Goal: Information Seeking & Learning: Learn about a topic

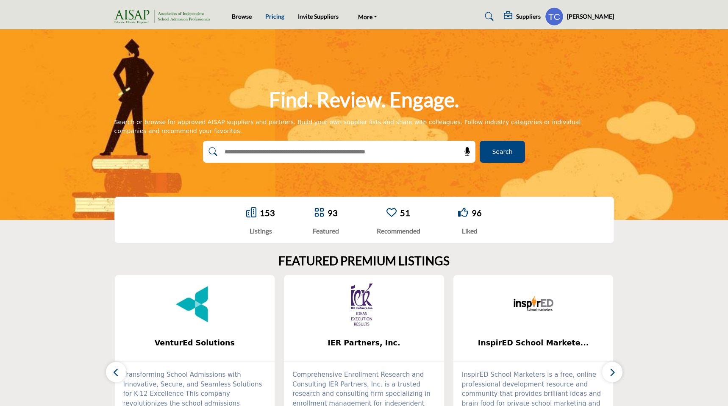
click at [273, 17] on link "Pricing" at bounding box center [274, 16] width 19 height 7
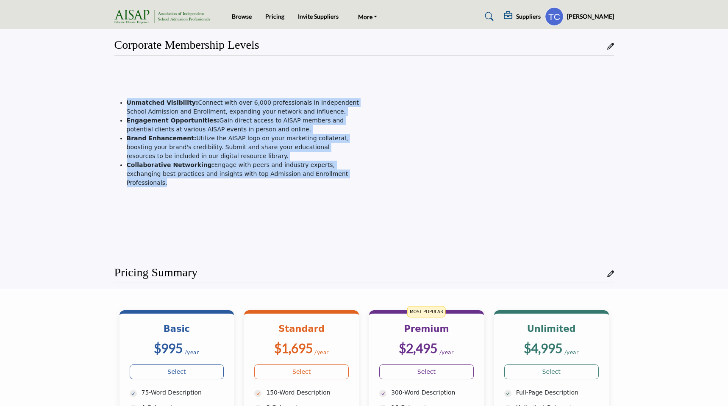
drag, startPoint x: 127, startPoint y: 102, endPoint x: 353, endPoint y: 172, distance: 236.7
click at [353, 172] on ul "Unmatched Visibility: Connect with over 6,000 professionals in Independent Scho…" at bounding box center [237, 142] width 244 height 89
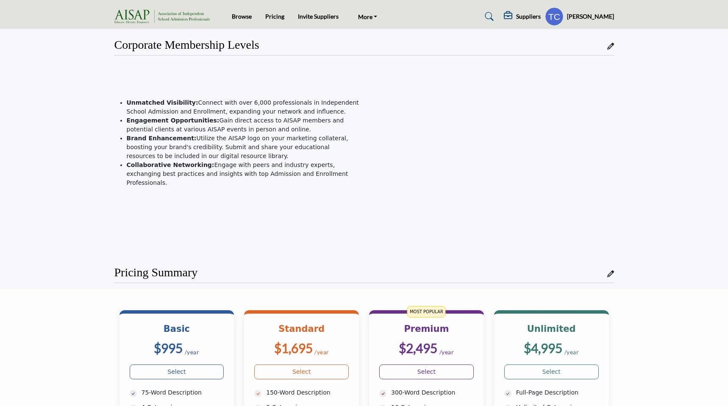
click at [344, 176] on li "Collaborative Networking: Engage with peers and industry experts, exchanging be…" at bounding box center [243, 174] width 233 height 27
click at [237, 17] on link "Browse" at bounding box center [242, 16] width 20 height 7
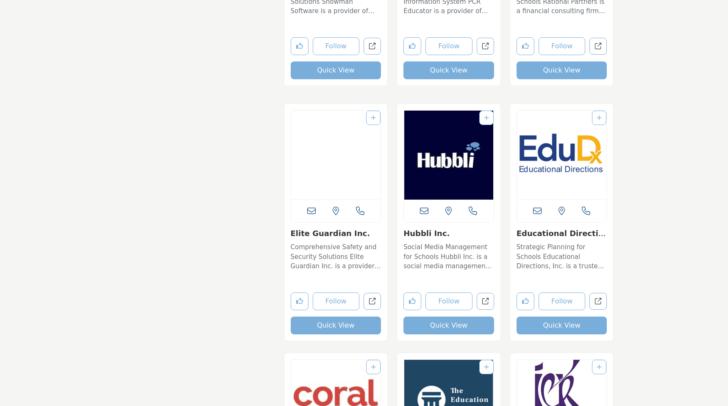
scroll to position [1848, 0]
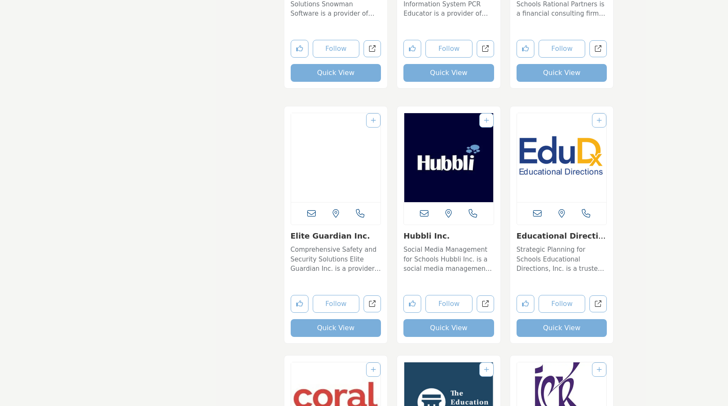
click at [343, 153] on img "Open Listing in new tab" at bounding box center [336, 157] width 90 height 89
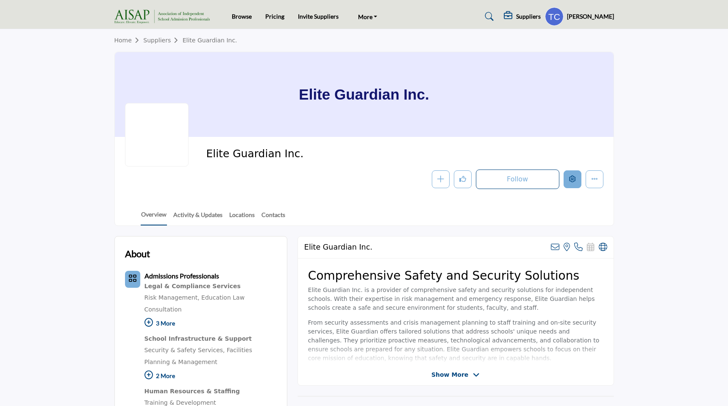
click at [566, 178] on button "Edit company" at bounding box center [572, 179] width 18 height 18
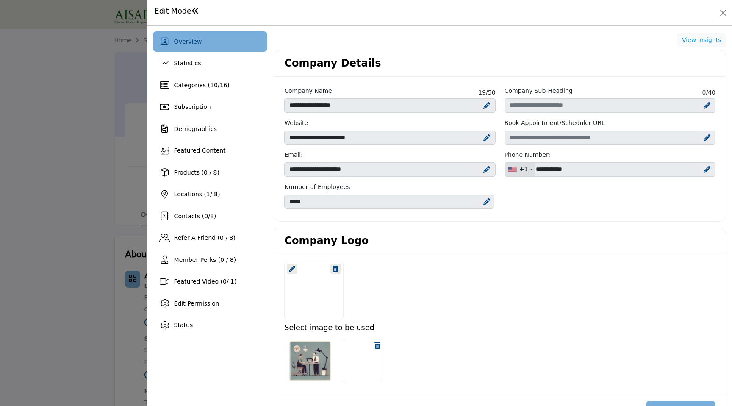
click at [293, 270] on icon at bounding box center [292, 269] width 6 height 6
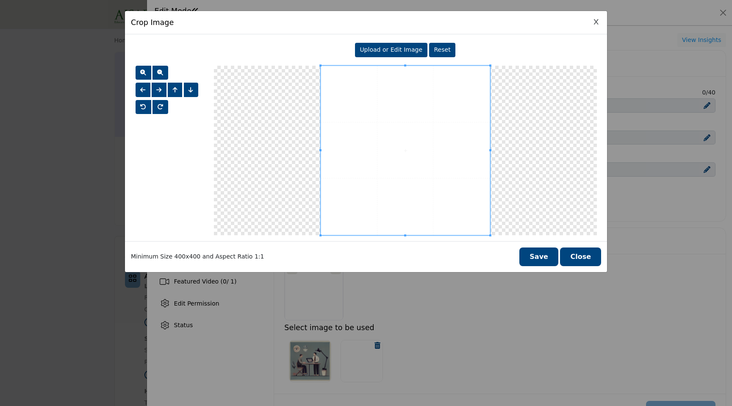
click at [596, 22] on icon "Close Image Upload Modal" at bounding box center [596, 22] width 5 height 6
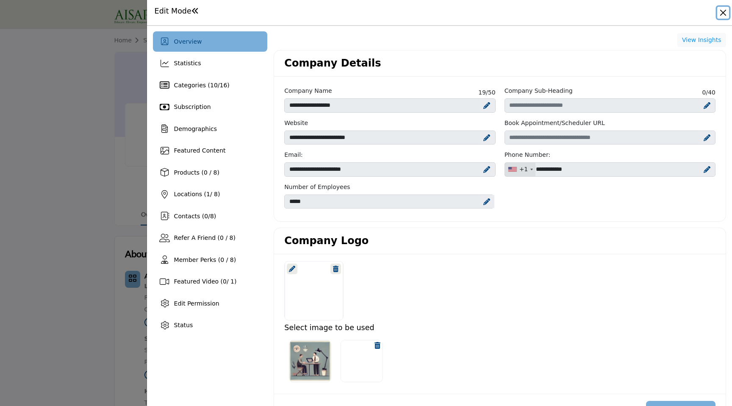
click at [723, 11] on button "Close" at bounding box center [723, 13] width 12 height 12
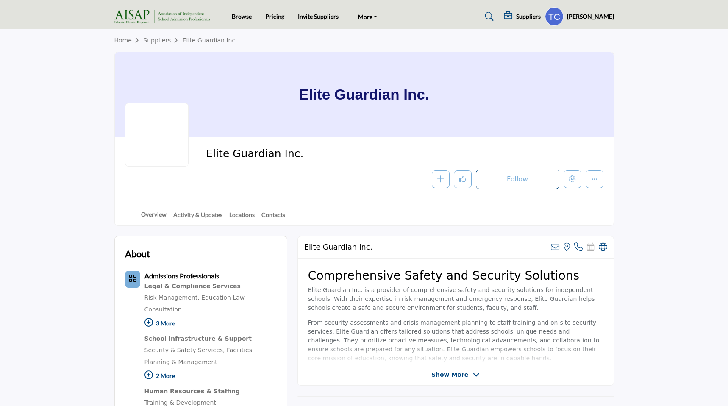
drag, startPoint x: 291, startPoint y: 155, endPoint x: 208, endPoint y: 154, distance: 83.5
click at [208, 154] on span "Elite Guardian Inc." at bounding box center [301, 154] width 191 height 14
